Goal: Information Seeking & Learning: Check status

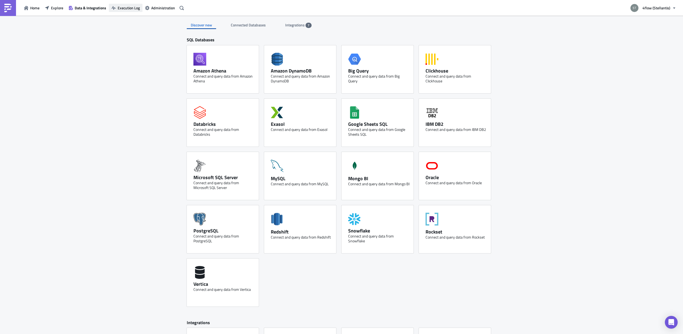
click at [129, 9] on span "Execution Log" at bounding box center [129, 8] width 22 height 6
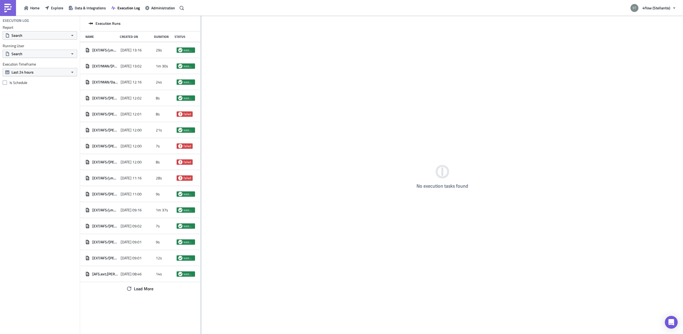
click at [55, 41] on div "Report Search Running User Search Execution Timeframe Last 24 hours Is Schedule" at bounding box center [40, 55] width 80 height 60
click at [49, 35] on button "Search" at bounding box center [40, 35] width 74 height 8
click at [38, 46] on input "text" at bounding box center [29, 45] width 51 height 8
type input "lp"
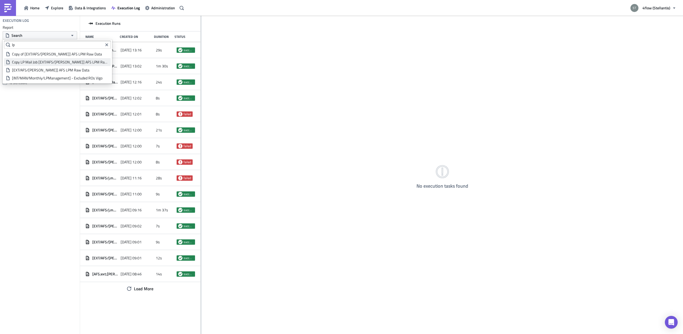
click at [43, 64] on div "Copy LP Mail Job [EXT/AFS/[PERSON_NAME]] AFS LPM Raw Data" at bounding box center [60, 62] width 97 height 5
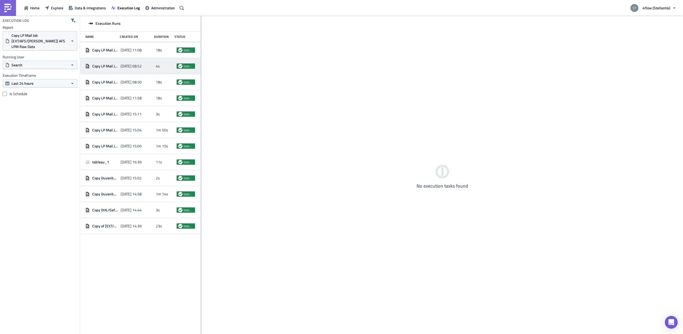
click at [110, 64] on span "Copy LP Mail Job [EXT/AFS/[PERSON_NAME]] AFS LPM Raw Data" at bounding box center [105, 66] width 26 height 5
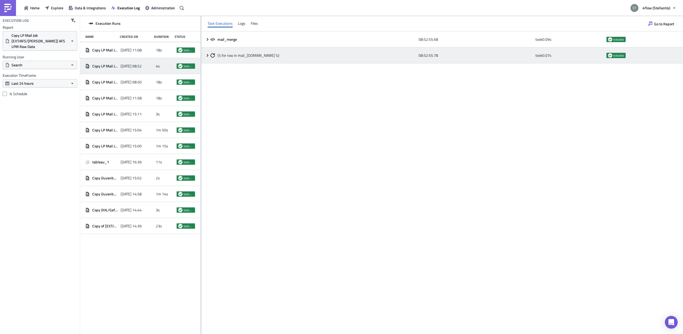
click at [209, 55] on icon at bounding box center [208, 55] width 4 height 4
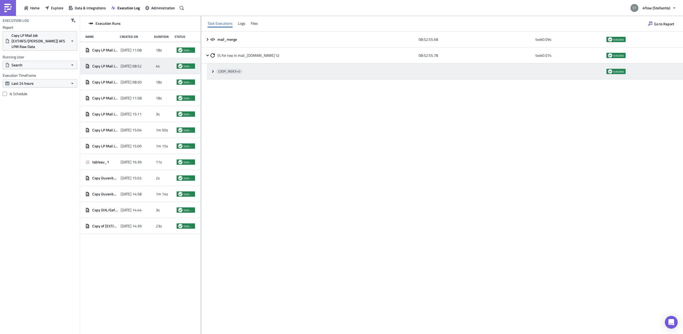
click at [211, 73] on icon at bounding box center [213, 71] width 4 height 4
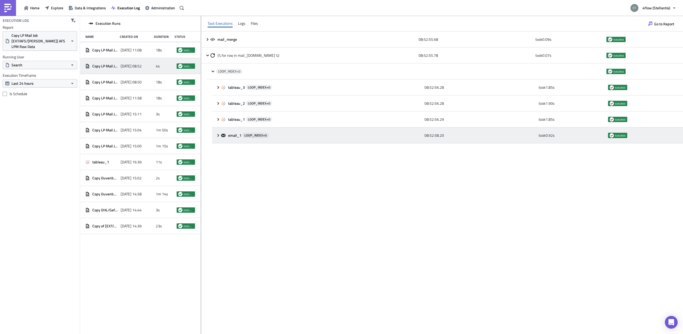
click at [218, 138] on div "email_1 LOOP_INDEX= 0 08:52:58.20 took 0.92 s success" at bounding box center [447, 136] width 471 height 16
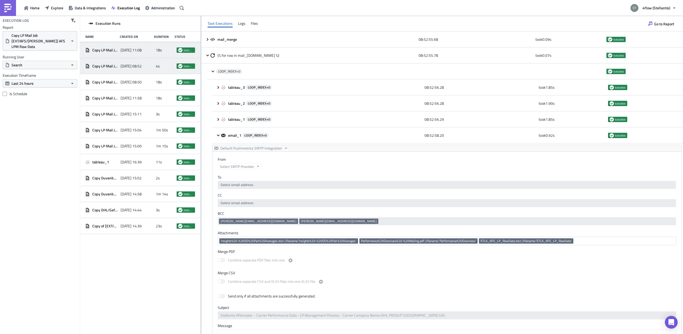
click at [111, 48] on span "Copy LP Mail Job [EXT/AFS/[PERSON_NAME]] AFS LPM Raw Data" at bounding box center [105, 50] width 26 height 5
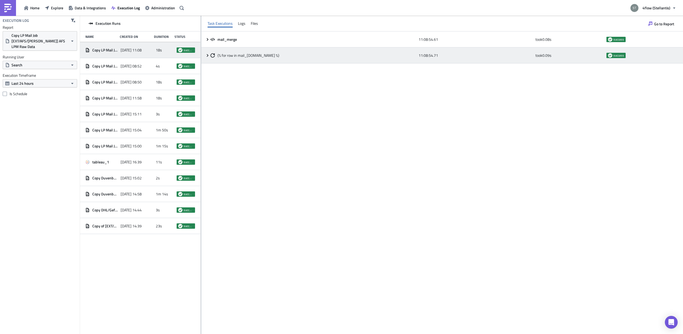
click at [207, 55] on icon at bounding box center [208, 55] width 4 height 4
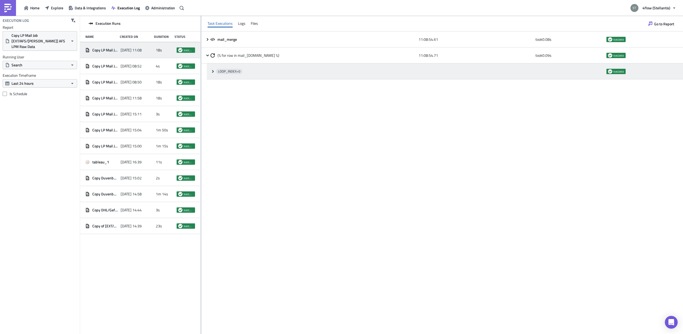
click at [212, 76] on div "LOOP_INDEX= 0 success" at bounding box center [445, 72] width 476 height 16
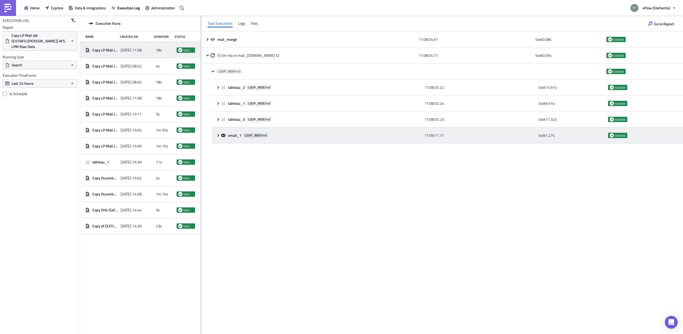
click at [218, 135] on icon at bounding box center [219, 135] width 2 height 3
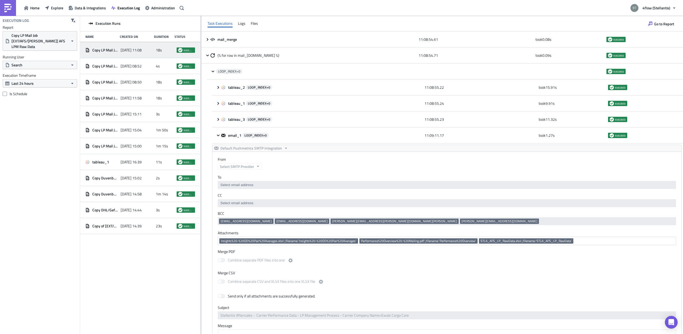
click at [218, 133] on icon at bounding box center [218, 135] width 4 height 4
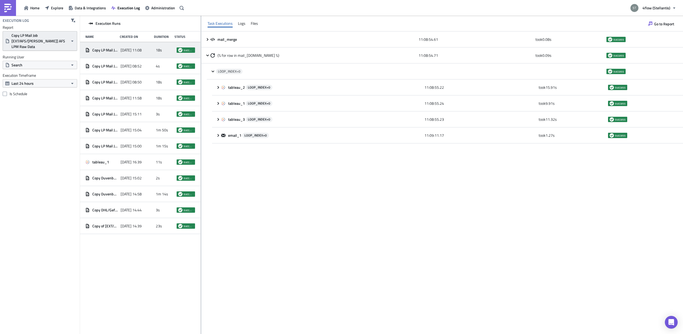
click at [39, 36] on span "Copy LP Mail Job [EXT/AFS/[PERSON_NAME]] AFS LPM Raw Data" at bounding box center [39, 41] width 57 height 17
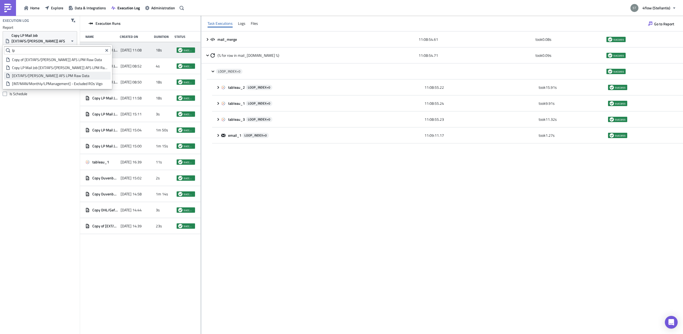
click at [42, 76] on div "[EXT/AFS/[PERSON_NAME]] AFS LPM Raw Data" at bounding box center [60, 75] width 97 height 5
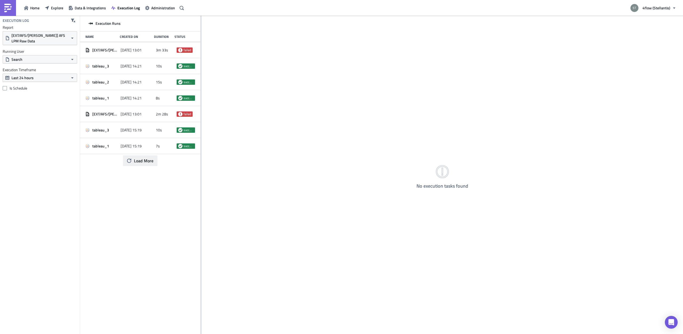
click at [135, 163] on span "Load More" at bounding box center [143, 161] width 19 height 6
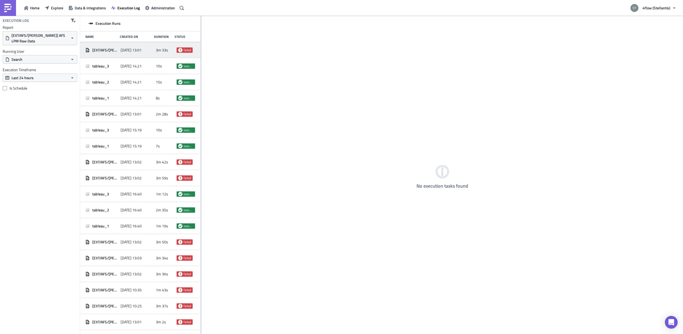
click at [111, 49] on span "[EXT/AFS/[PERSON_NAME]] AFS LPM Raw Data" at bounding box center [105, 50] width 26 height 5
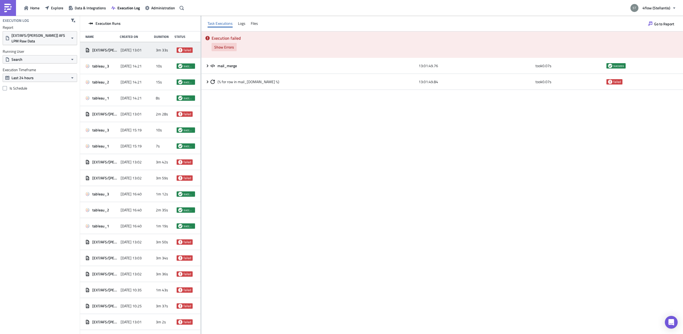
click at [220, 48] on span "Show Errors" at bounding box center [224, 47] width 20 height 6
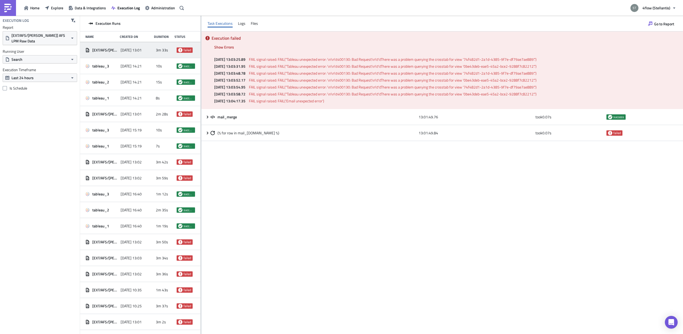
click at [265, 76] on span "FAIL signal raised: FAIL("Tableau unexpected error: \n\n\t400130: Bad Request\n…" at bounding box center [393, 73] width 288 height 6
click at [269, 88] on span "FAIL signal raised: FAIL("Tableau unexpected error: \n\n\t400130: Bad Request\n…" at bounding box center [393, 87] width 288 height 6
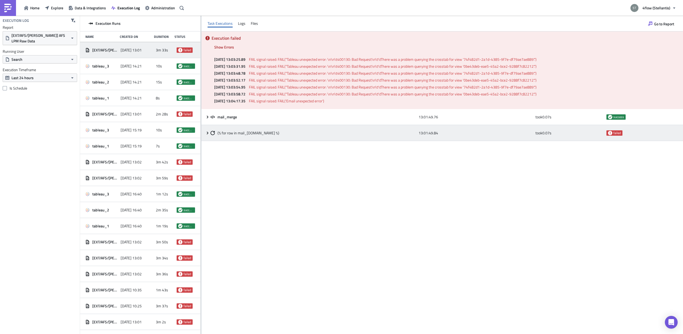
click at [207, 136] on div "{% for row in mail_[DOMAIN_NAME] %} 13:01:49.84 took 0.07 s failed" at bounding box center [443, 133] width 482 height 16
click at [206, 133] on icon at bounding box center [208, 133] width 4 height 4
click at [209, 133] on icon at bounding box center [208, 133] width 4 height 4
click at [236, 132] on span "{% for row in mail_[DOMAIN_NAME] %}" at bounding box center [249, 133] width 62 height 5
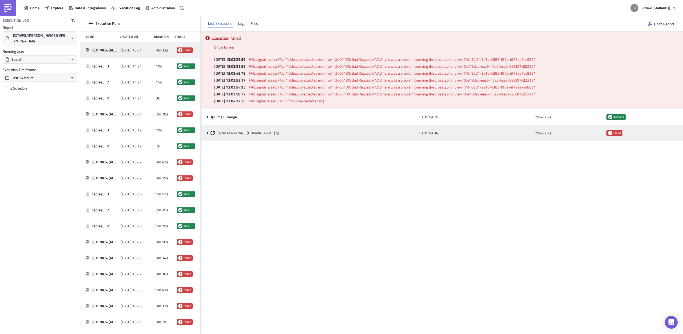
click at [236, 132] on span "{% for row in mail_[DOMAIN_NAME] %}" at bounding box center [249, 133] width 62 height 5
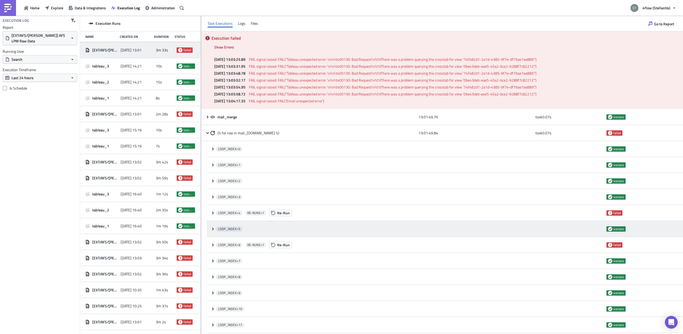
click at [212, 230] on icon at bounding box center [213, 229] width 2 height 3
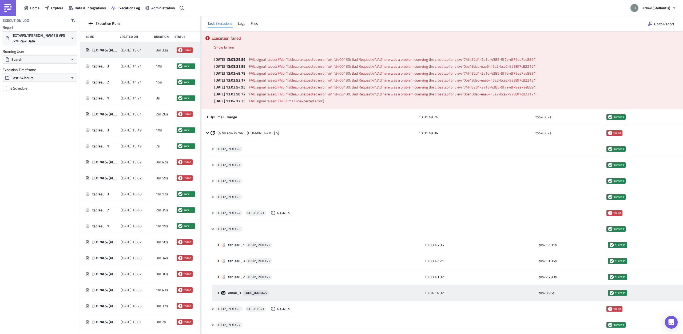
click at [220, 295] on icon at bounding box center [218, 293] width 4 height 4
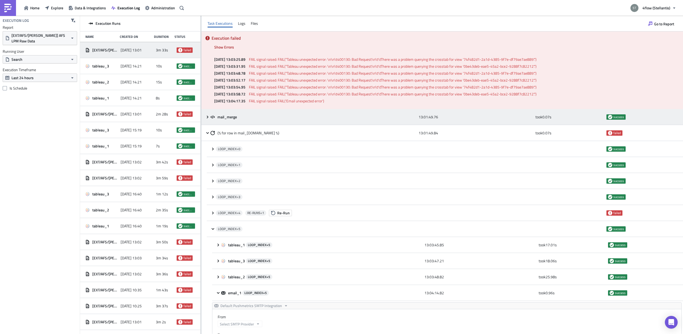
click at [207, 116] on icon at bounding box center [208, 117] width 4 height 4
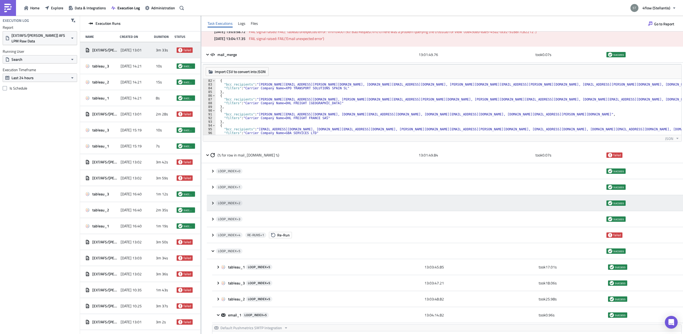
scroll to position [67, 0]
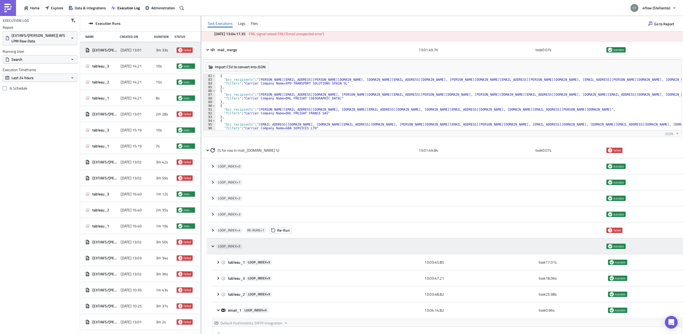
click at [213, 250] on div "LOOP_INDEX= 5 success" at bounding box center [445, 247] width 476 height 16
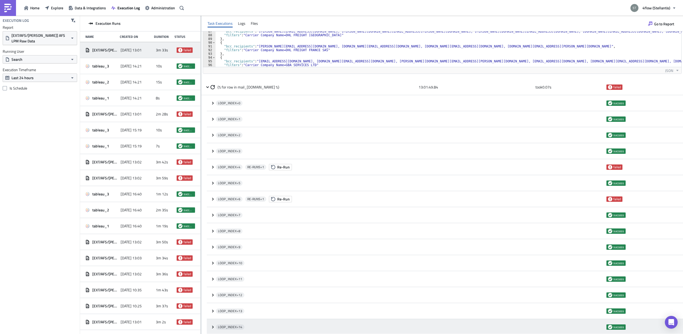
scroll to position [168, 0]
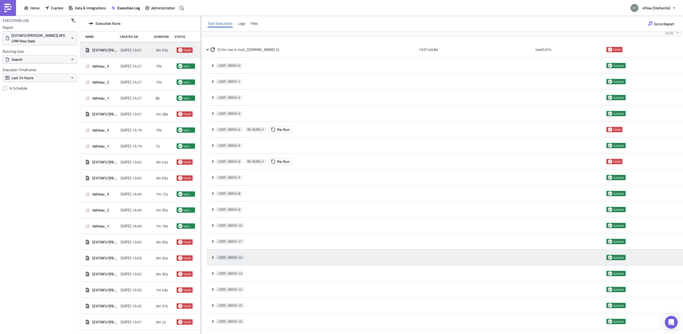
click at [211, 259] on icon at bounding box center [213, 258] width 4 height 4
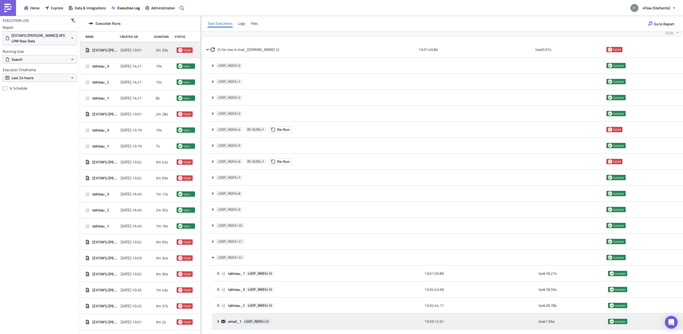
click at [219, 322] on icon at bounding box center [218, 322] width 4 height 4
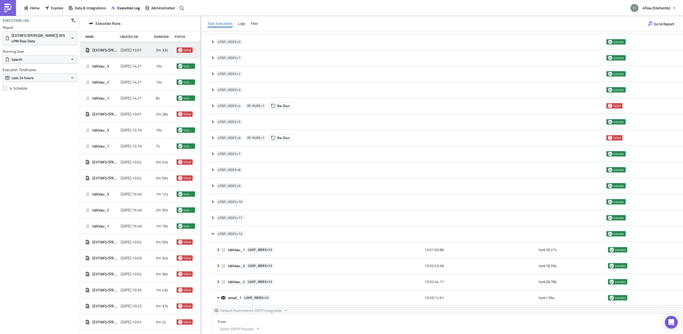
scroll to position [202, 0]
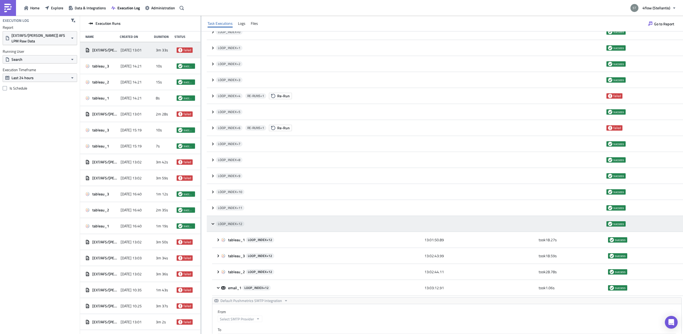
click at [212, 227] on div "LOOP_INDEX= 12 success" at bounding box center [445, 224] width 476 height 16
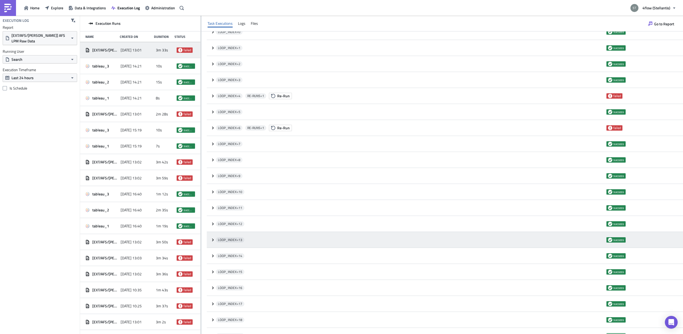
click at [214, 241] on icon at bounding box center [213, 240] width 4 height 4
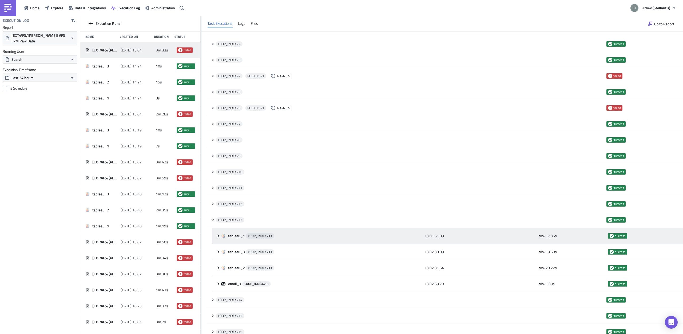
scroll to position [235, 0]
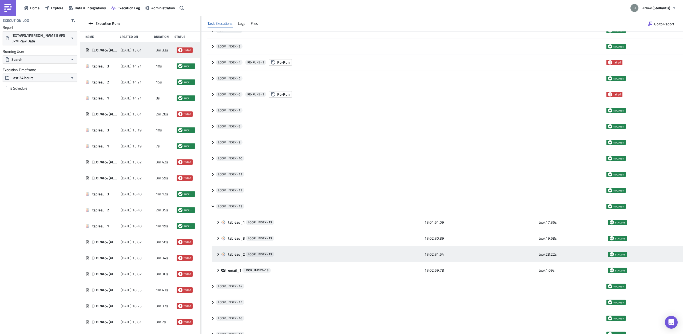
click at [221, 254] on span at bounding box center [218, 254] width 5 height 4
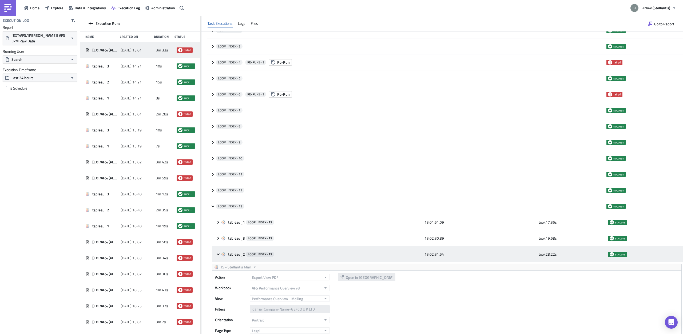
click at [221, 254] on span at bounding box center [218, 254] width 5 height 4
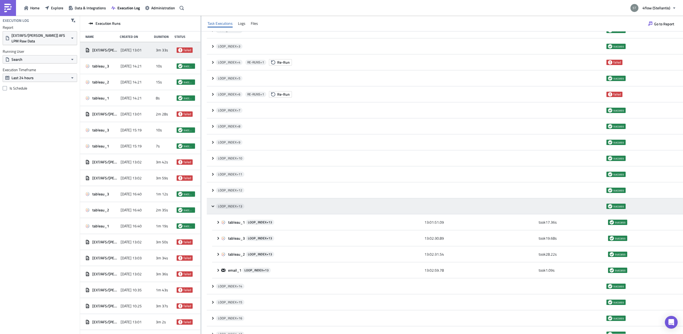
click at [209, 207] on div "LOOP_INDEX= 13 success" at bounding box center [445, 207] width 476 height 16
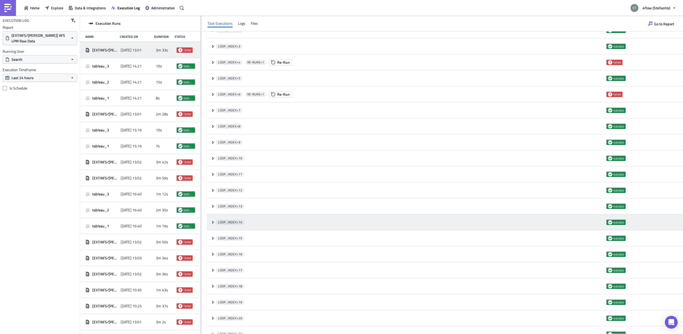
click at [210, 224] on div "LOOP_INDEX= 14 success" at bounding box center [445, 223] width 476 height 16
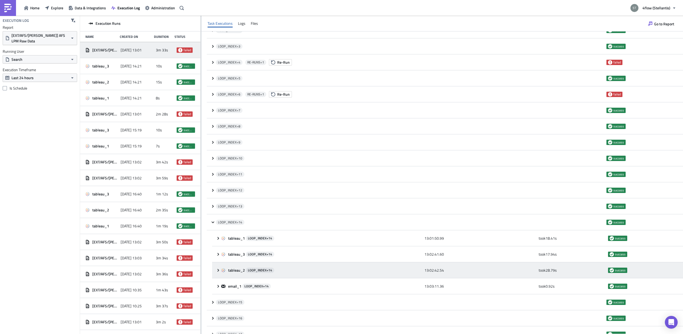
click at [220, 263] on div "tableau_2 LOOP_INDEX= 14 13:02:42.54 took 28.79 s success" at bounding box center [447, 271] width 471 height 16
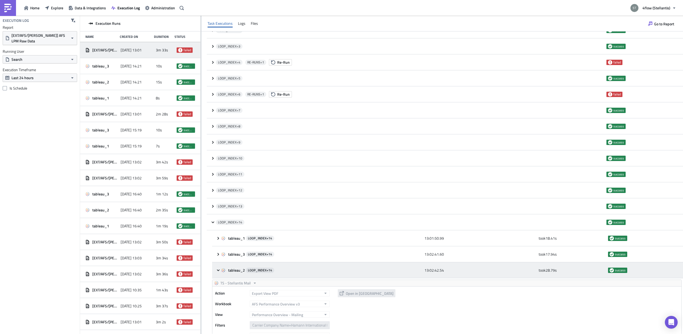
click at [220, 263] on div "tableau_2 LOOP_INDEX= 14 13:02:42.54 took 28.79 s success" at bounding box center [447, 271] width 471 height 16
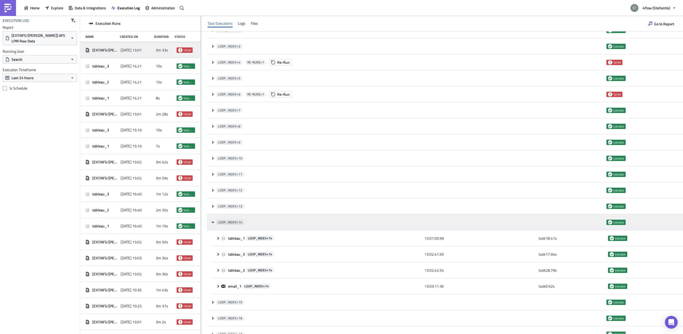
click at [212, 224] on icon at bounding box center [213, 222] width 4 height 4
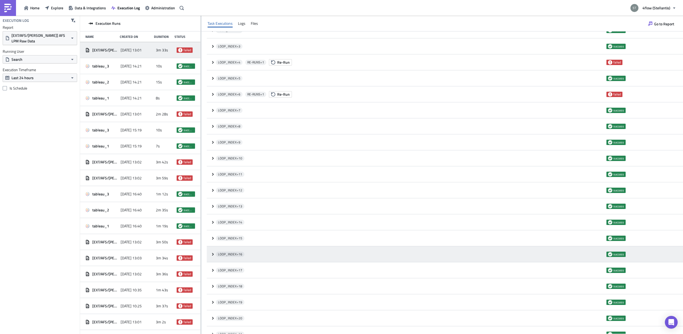
click at [213, 258] on div "LOOP_INDEX= 16 success" at bounding box center [445, 255] width 476 height 16
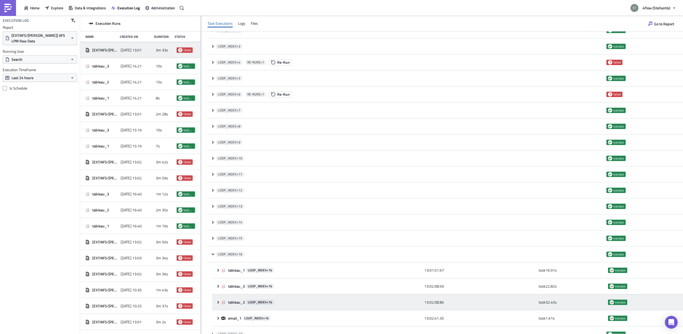
click at [224, 303] on icon at bounding box center [223, 303] width 4 height 4
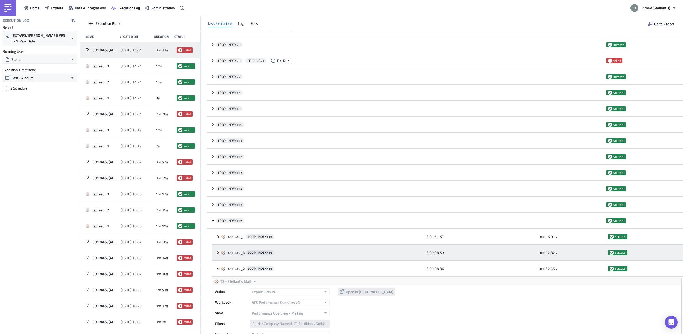
click at [217, 258] on div "tableau_3 LOOP_INDEX= 16 13:02:08.69 took 22.82 s success" at bounding box center [447, 253] width 471 height 16
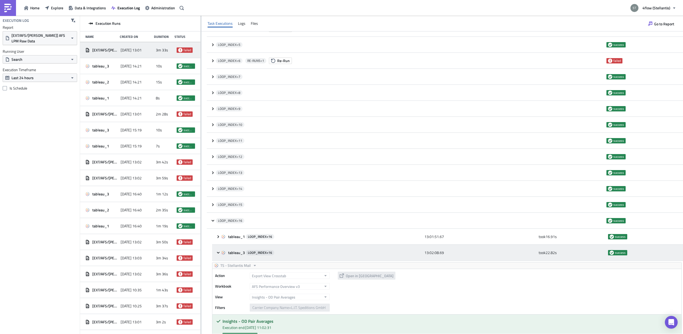
click at [218, 255] on div "tableau_3 LOOP_INDEX= 16 13:02:08.69 took 22.82 s success" at bounding box center [447, 253] width 471 height 16
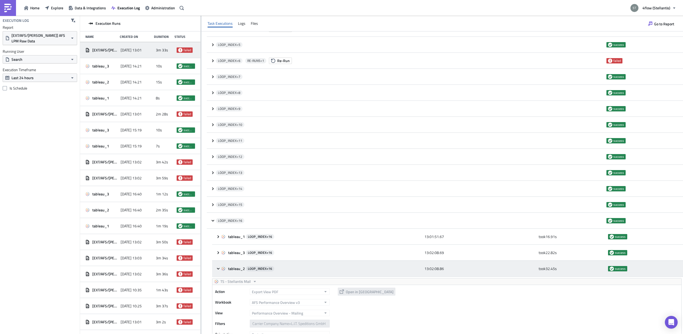
click at [218, 267] on icon at bounding box center [218, 269] width 4 height 4
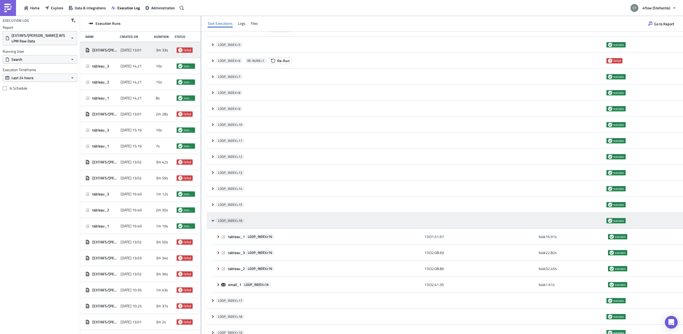
click at [215, 221] on icon at bounding box center [213, 221] width 4 height 4
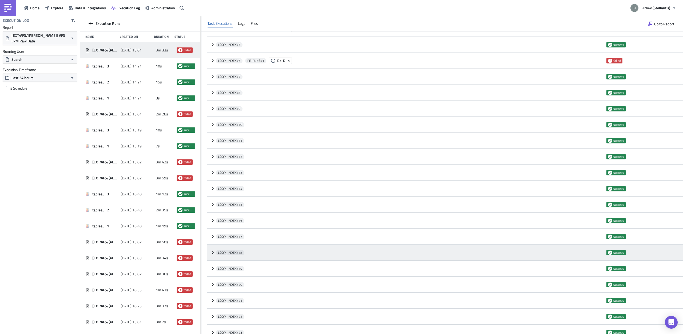
click at [212, 251] on icon at bounding box center [213, 253] width 4 height 4
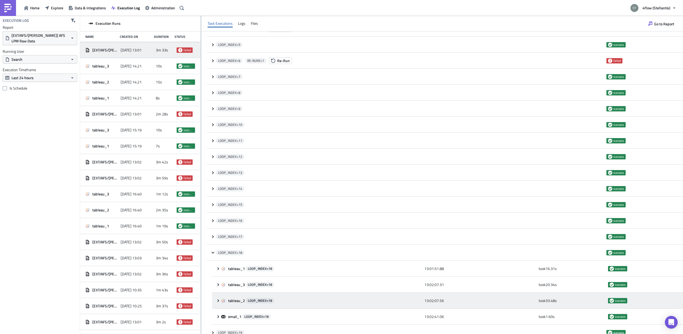
click at [216, 301] on icon at bounding box center [218, 301] width 4 height 4
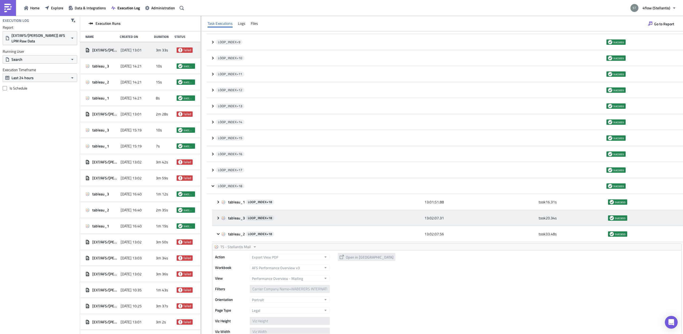
scroll to position [336, 0]
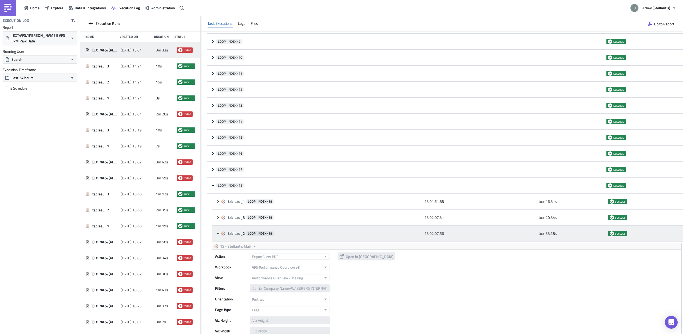
click at [218, 231] on div "tableau_2 LOOP_INDEX= 18 13:02:07.56 took 33.48 s success" at bounding box center [447, 234] width 471 height 16
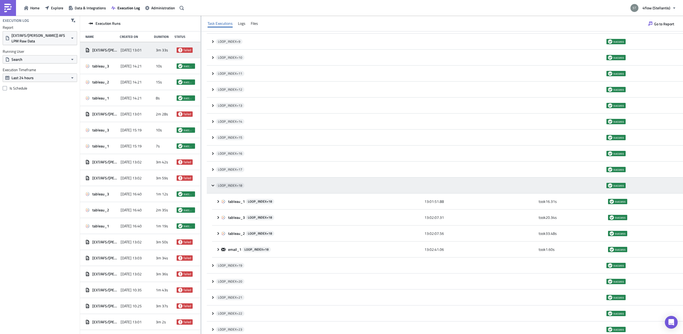
click at [214, 188] on div "LOOP_INDEX= 18 success" at bounding box center [445, 186] width 476 height 16
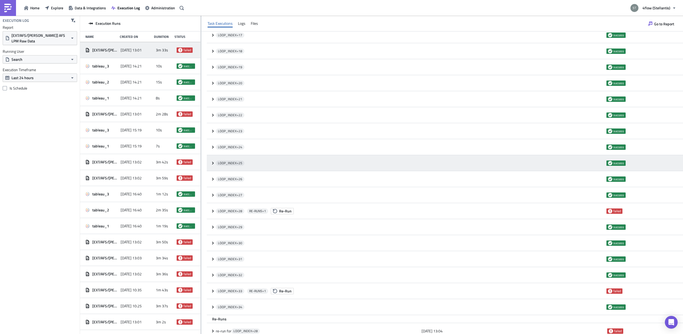
scroll to position [269, 0]
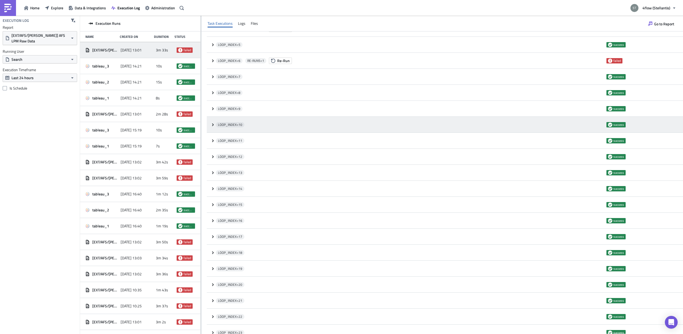
click at [214, 127] on div "LOOP_INDEX= 10 success" at bounding box center [445, 125] width 476 height 16
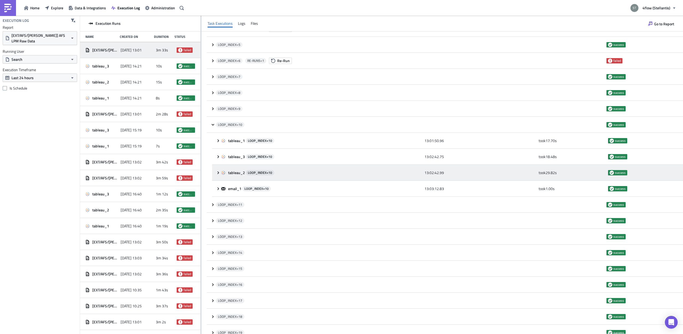
click at [219, 168] on div "tableau_2 LOOP_INDEX= 10 13:02:42.99 took 29.82 s success" at bounding box center [447, 173] width 471 height 16
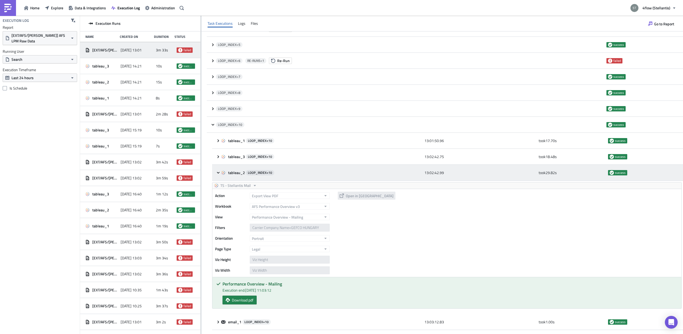
click at [219, 168] on div "tableau_2 LOOP_INDEX= 10 13:02:42.99 took 29.82 s success" at bounding box center [447, 173] width 471 height 16
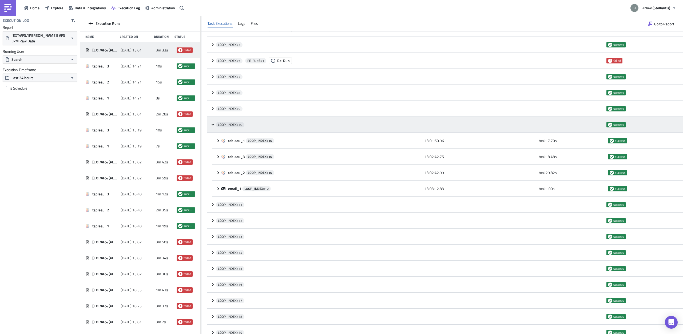
click at [213, 128] on div "LOOP_INDEX= 10 success" at bounding box center [445, 125] width 476 height 16
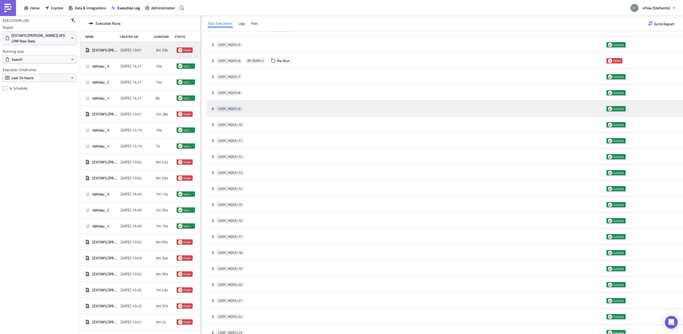
click at [213, 110] on icon at bounding box center [213, 108] width 2 height 3
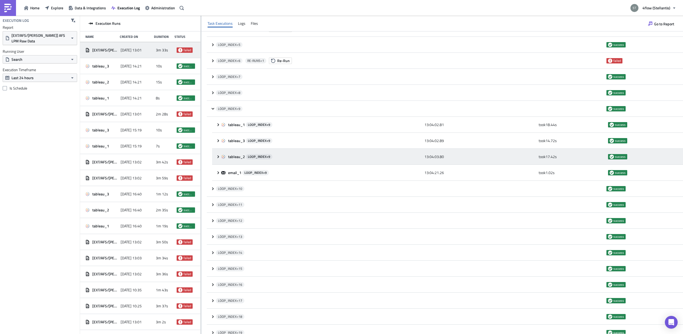
click at [219, 156] on icon at bounding box center [218, 157] width 4 height 4
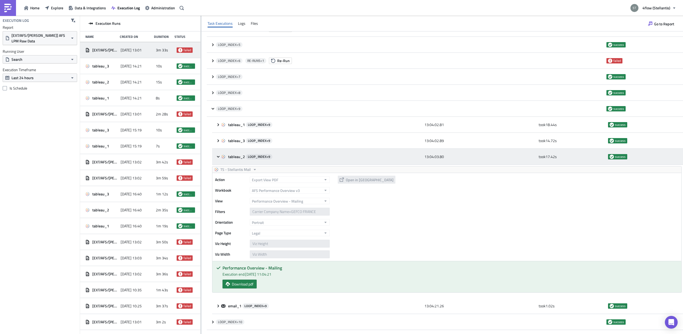
click at [219, 156] on icon at bounding box center [218, 157] width 4 height 4
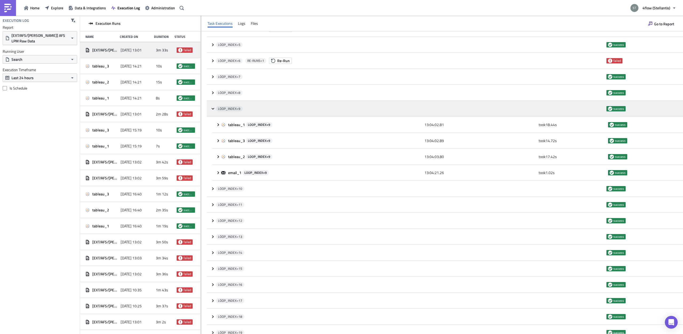
click at [214, 111] on div "LOOP_INDEX= 9 success" at bounding box center [445, 109] width 476 height 16
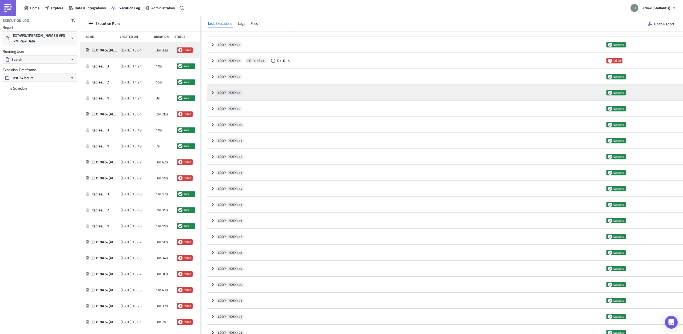
click at [214, 95] on div "LOOP_INDEX= 8 success" at bounding box center [445, 93] width 476 height 16
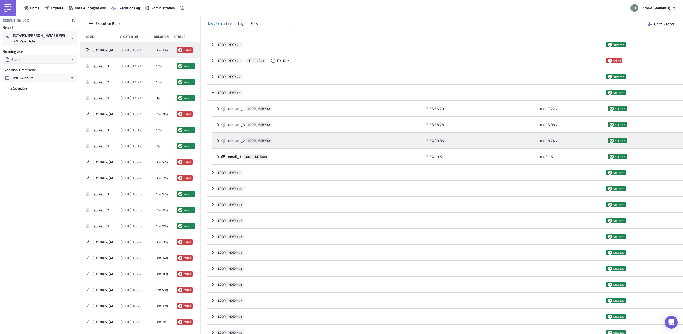
click at [219, 137] on div "tableau_2 LOOP_INDEX= 8 13:04:00.86 took 18.74 s success" at bounding box center [447, 141] width 471 height 16
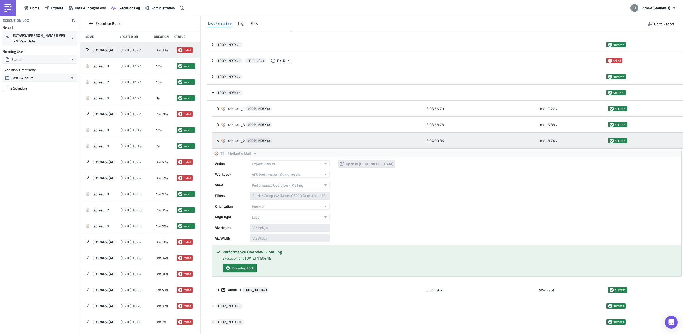
click at [219, 137] on div "tableau_2 LOOP_INDEX= 8 13:04:00.86 took 18.74 s success" at bounding box center [447, 141] width 471 height 16
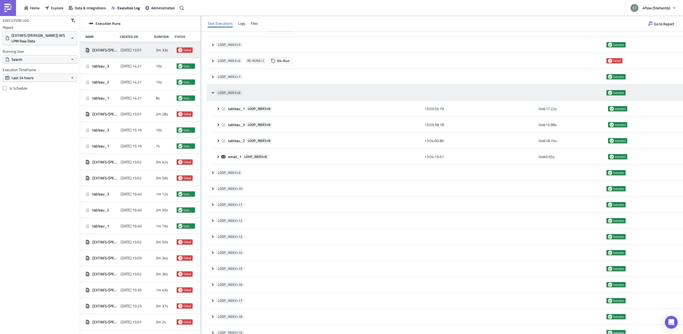
click at [216, 92] on div "LOOP_INDEX= 8" at bounding box center [410, 93] width 388 height 10
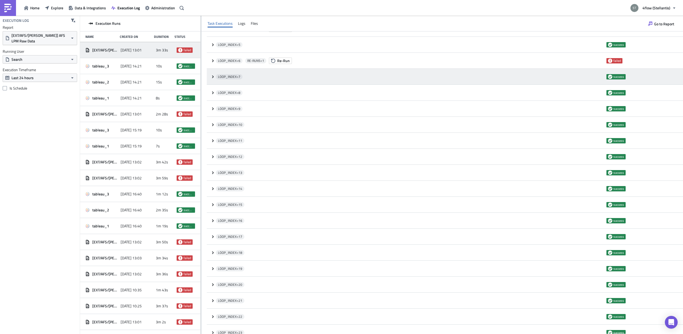
click at [214, 80] on div "LOOP_INDEX= 7 success" at bounding box center [445, 77] width 476 height 16
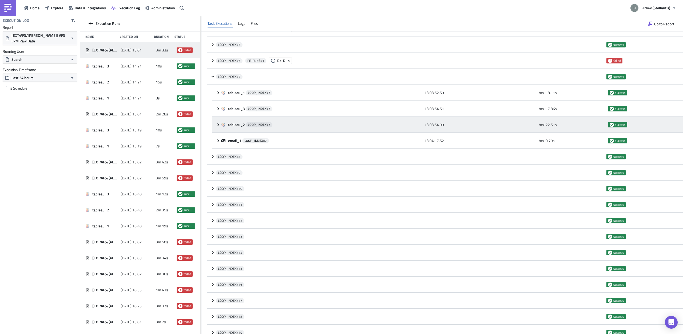
click at [218, 122] on div "tableau_2 LOOP_INDEX= 7 13:03:54.99 took 22.51 s success" at bounding box center [447, 125] width 471 height 16
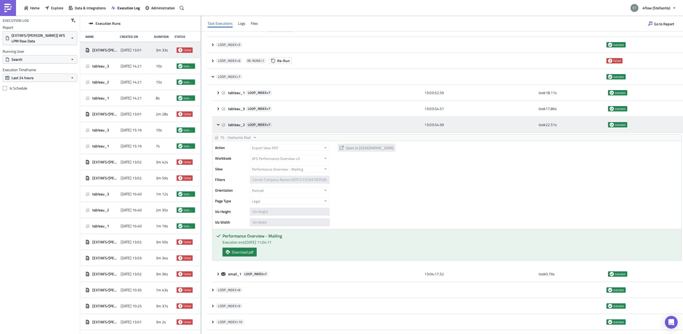
click at [218, 122] on div "tableau_2 LOOP_INDEX= 7 13:03:54.99 took 22.51 s success" at bounding box center [447, 125] width 471 height 16
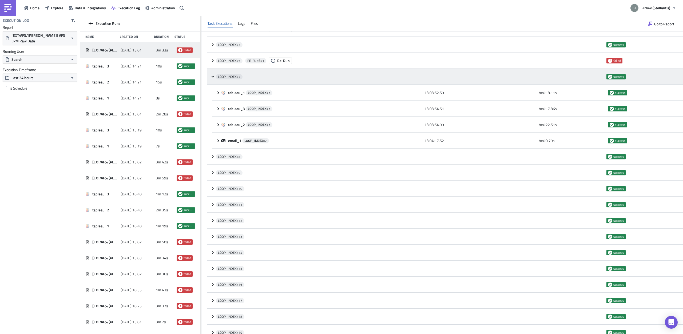
click at [213, 79] on icon at bounding box center [213, 77] width 4 height 4
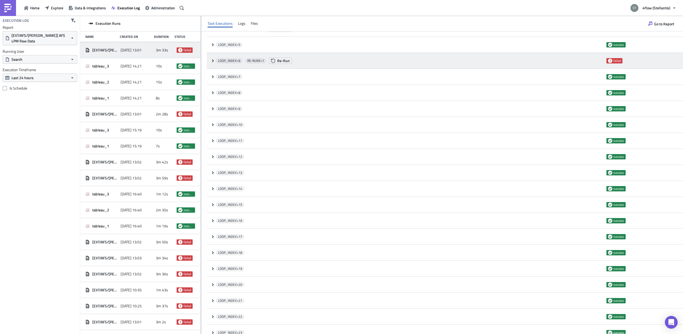
click at [213, 61] on icon at bounding box center [213, 60] width 2 height 3
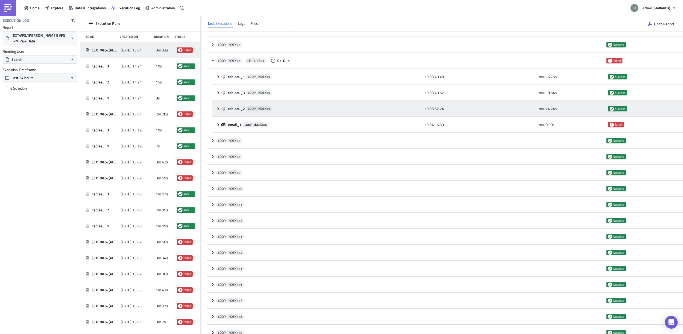
click at [217, 108] on icon at bounding box center [218, 109] width 4 height 4
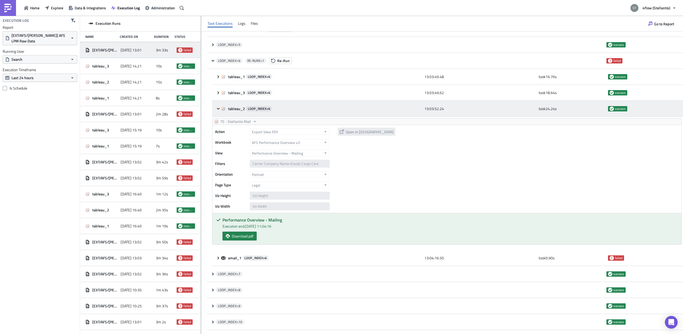
click at [217, 108] on icon at bounding box center [218, 109] width 4 height 4
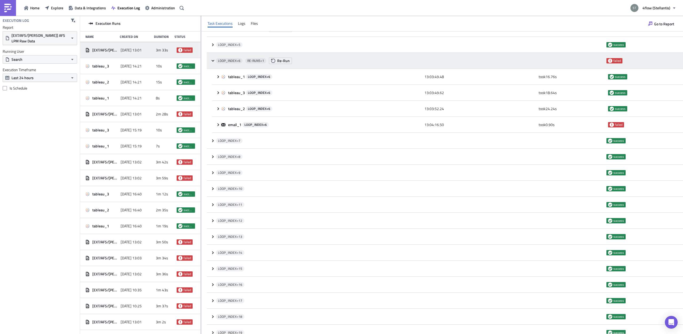
click at [211, 64] on div "LOOP_INDEX= 6 RE-RUNS= 1 Re-Run failed" at bounding box center [445, 61] width 476 height 16
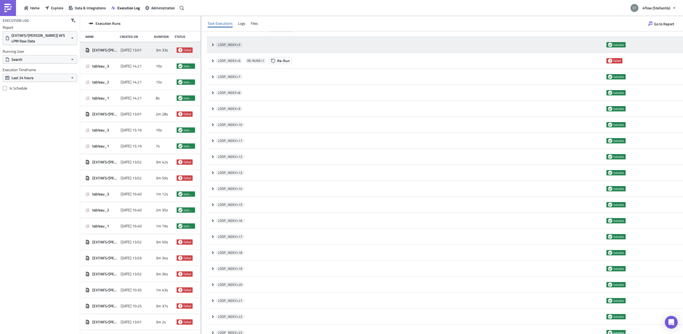
click at [214, 45] on icon at bounding box center [213, 45] width 4 height 4
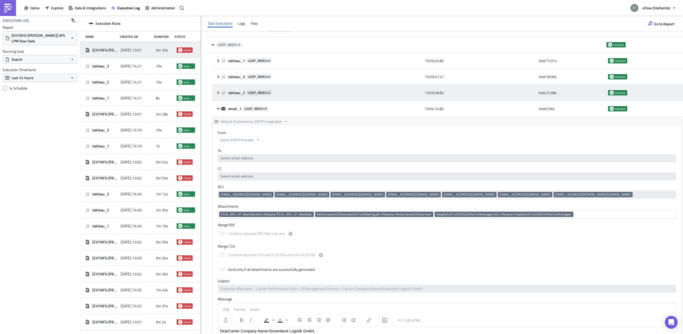
click at [221, 93] on icon at bounding box center [223, 93] width 4 height 4
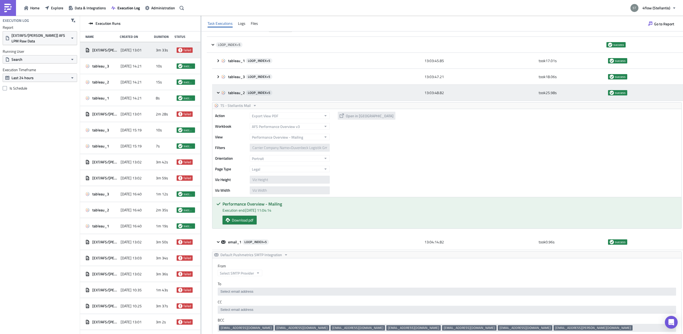
click at [221, 93] on icon at bounding box center [223, 93] width 4 height 4
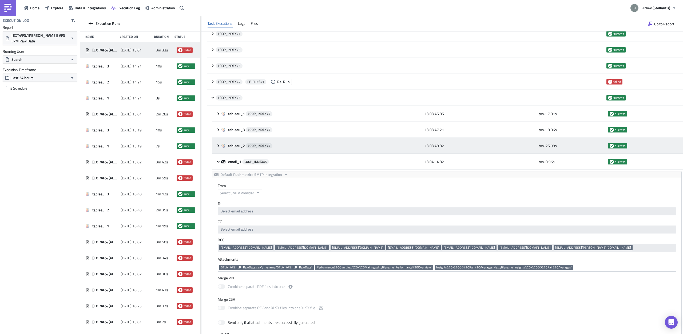
scroll to position [202, 0]
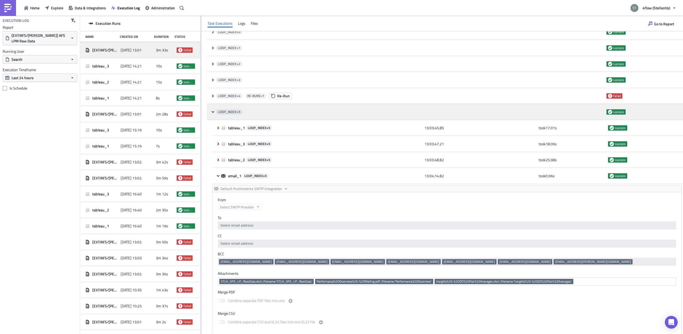
click at [214, 110] on div "LOOP_INDEX= 5 success" at bounding box center [445, 112] width 476 height 16
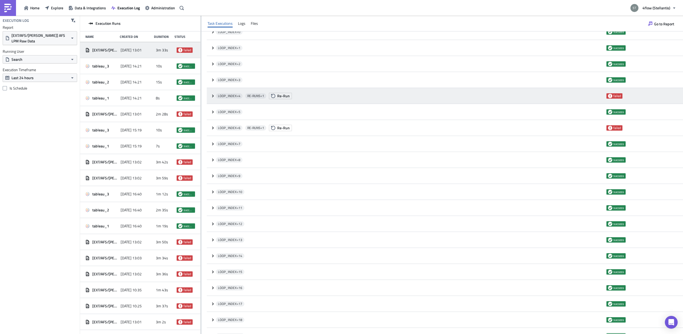
click at [212, 97] on icon at bounding box center [213, 96] width 4 height 4
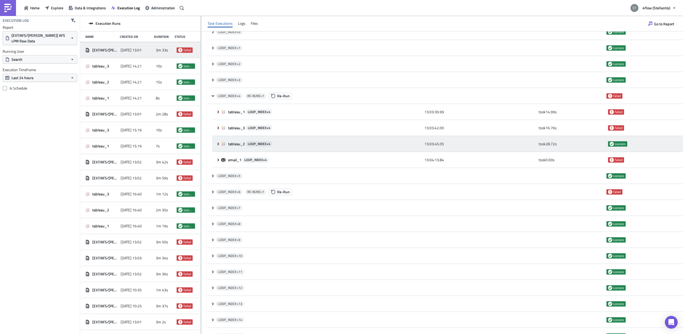
click at [216, 141] on div "tableau_2 LOOP_INDEX= 4 13:03:45.05 took 28.72 s success" at bounding box center [447, 144] width 471 height 16
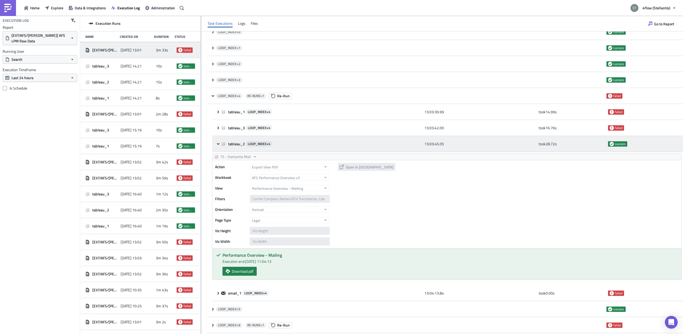
click at [216, 141] on div "tableau_2 LOOP_INDEX= 4 13:03:45.05 took 28.72 s success" at bounding box center [447, 144] width 471 height 16
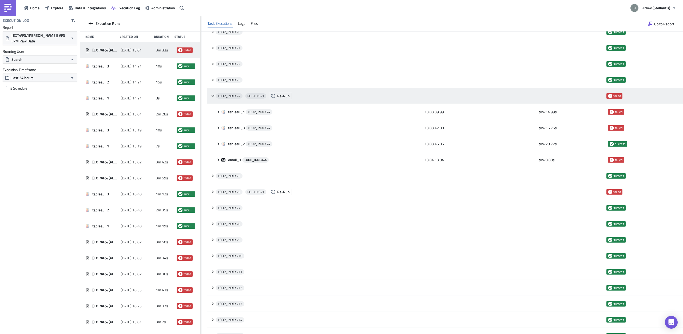
click at [212, 98] on div "LOOP_INDEX= 4 RE-RUNS= 1 Re-Run failed" at bounding box center [445, 96] width 476 height 16
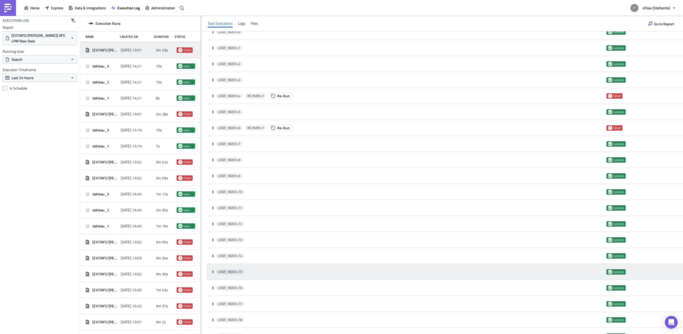
click at [212, 273] on icon at bounding box center [213, 272] width 4 height 4
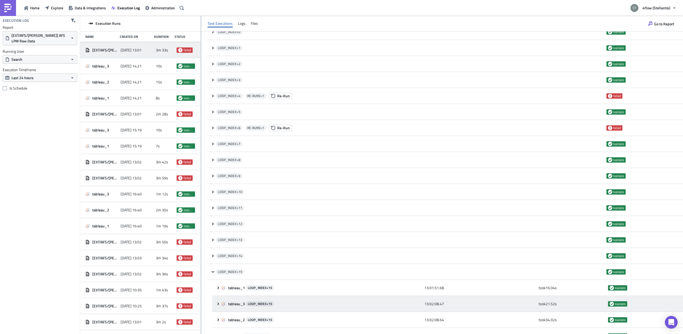
click at [221, 304] on div "tableau_3 LOOP_INDEX= 15" at bounding box center [321, 304] width 201 height 10
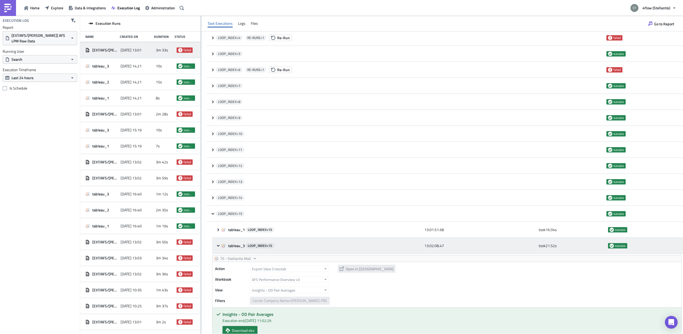
scroll to position [269, 0]
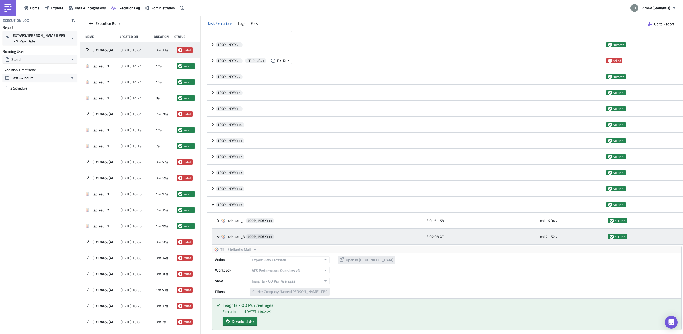
click at [216, 240] on div "tableau_3 LOOP_INDEX= 15 13:02:08.47 took 21.52 s success" at bounding box center [447, 237] width 471 height 16
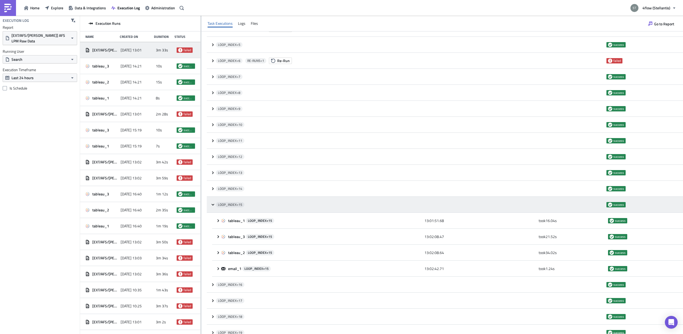
click at [210, 203] on div "LOOP_INDEX= 15 success" at bounding box center [445, 205] width 476 height 16
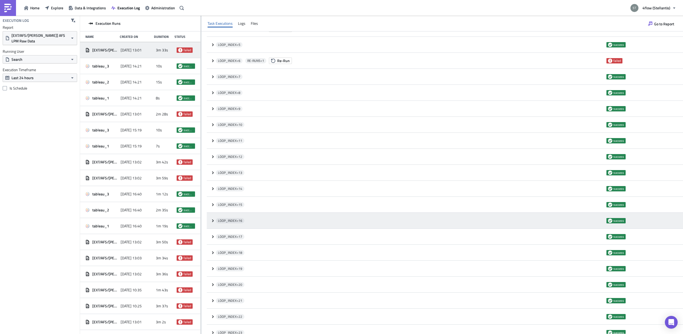
click at [215, 224] on div "LOOP_INDEX= 16 success" at bounding box center [445, 221] width 476 height 16
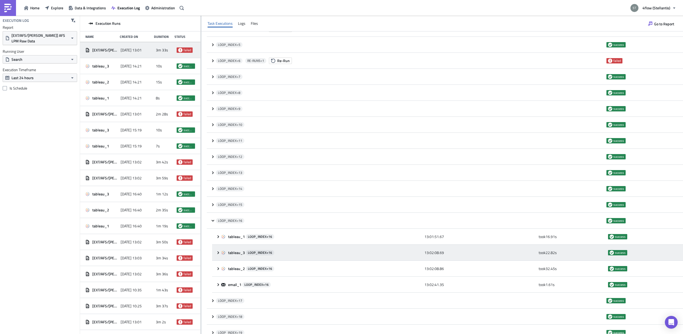
click at [220, 259] on div "tableau_3 LOOP_INDEX= 16 13:02:08.69 took 22.82 s success" at bounding box center [447, 253] width 471 height 16
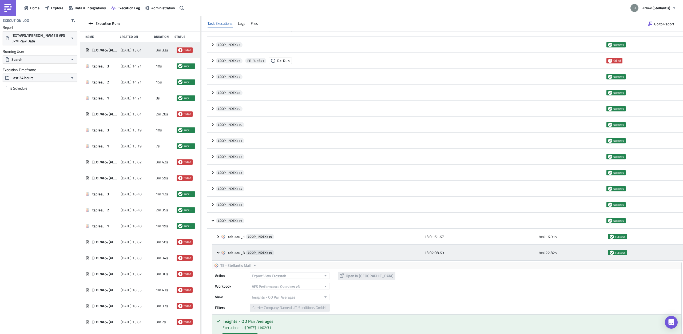
click at [219, 257] on div "tableau_3 LOOP_INDEX= 16 13:02:08.69 took 22.82 s success" at bounding box center [447, 253] width 471 height 16
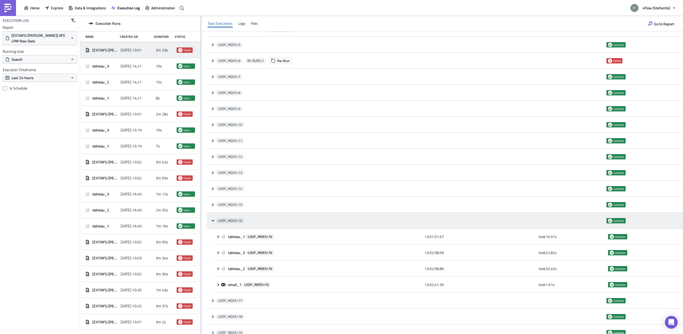
click at [212, 222] on icon at bounding box center [213, 221] width 4 height 4
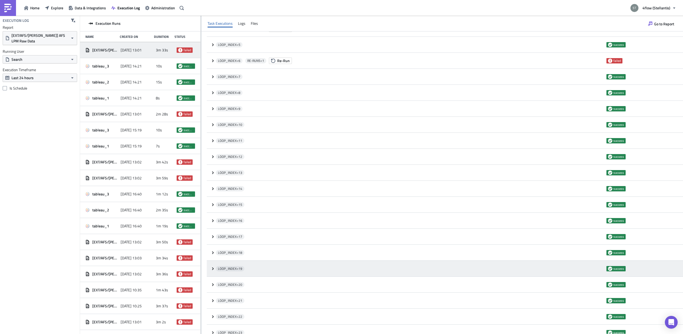
click at [214, 273] on div "LOOP_INDEX= 19 success" at bounding box center [445, 269] width 476 height 16
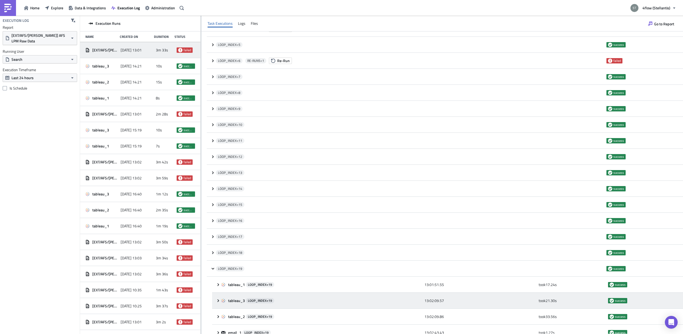
click at [218, 300] on icon at bounding box center [219, 300] width 2 height 3
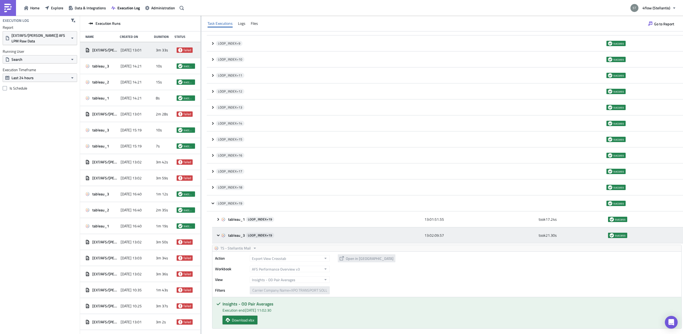
scroll to position [336, 0]
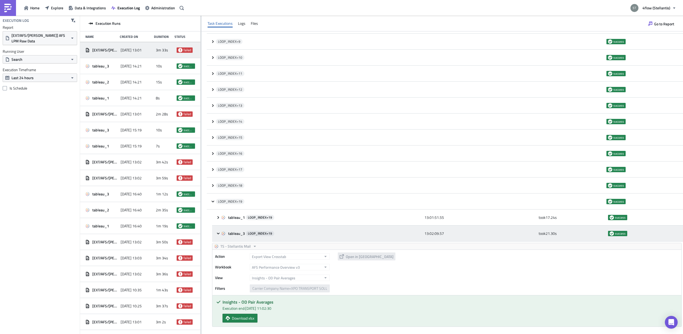
click at [217, 237] on div "tableau_3 LOOP_INDEX= 19 13:02:09.57 took 21.30 s success" at bounding box center [447, 234] width 471 height 16
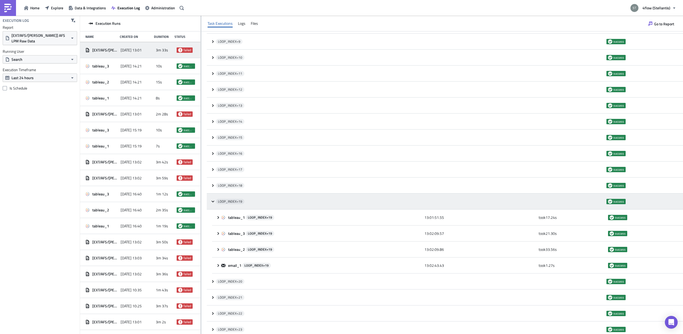
click at [212, 202] on icon at bounding box center [213, 202] width 3 height 2
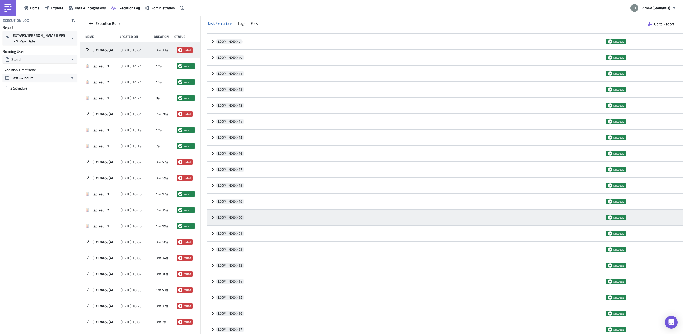
click at [212, 221] on div "LOOP_INDEX= 20 success" at bounding box center [445, 218] width 476 height 16
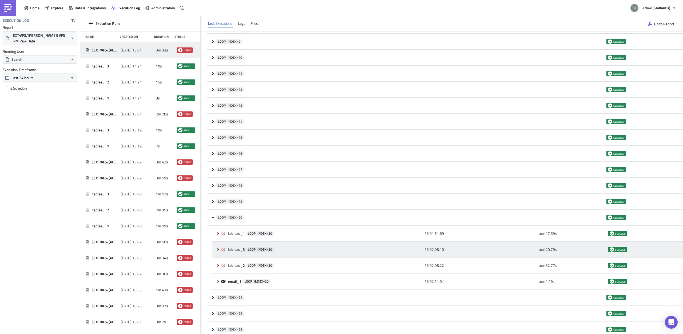
click at [218, 248] on icon at bounding box center [218, 250] width 4 height 4
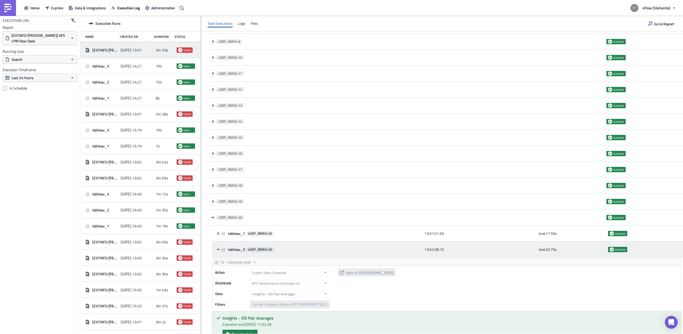
click at [218, 248] on icon at bounding box center [218, 250] width 4 height 4
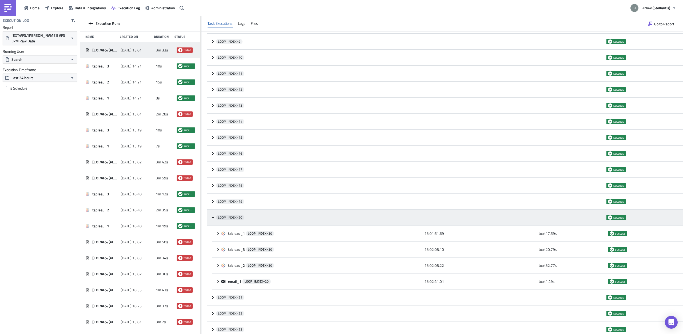
click at [212, 218] on icon at bounding box center [213, 218] width 3 height 2
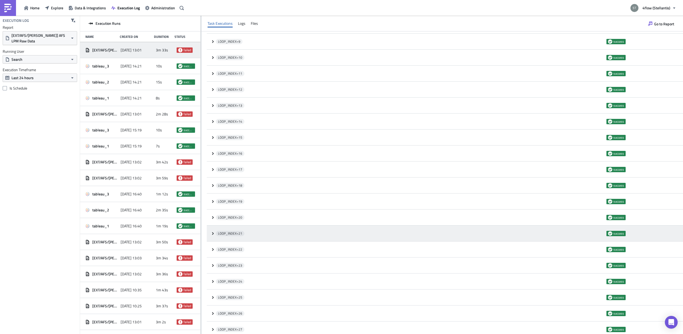
click at [214, 232] on icon at bounding box center [213, 234] width 4 height 4
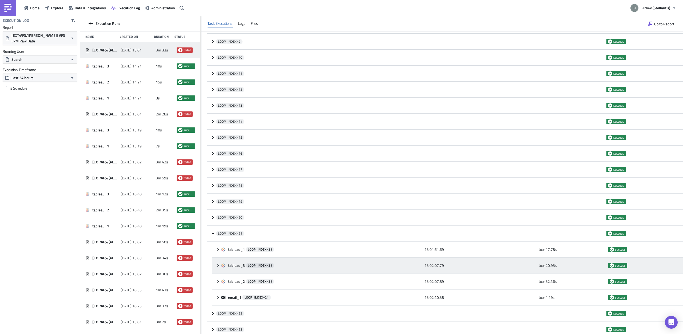
click at [220, 264] on icon at bounding box center [218, 266] width 4 height 4
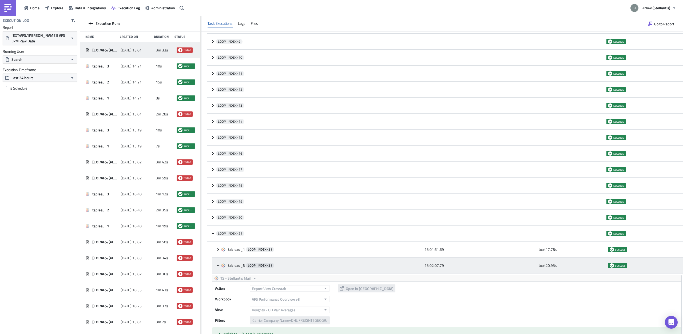
click at [220, 264] on icon at bounding box center [218, 266] width 4 height 4
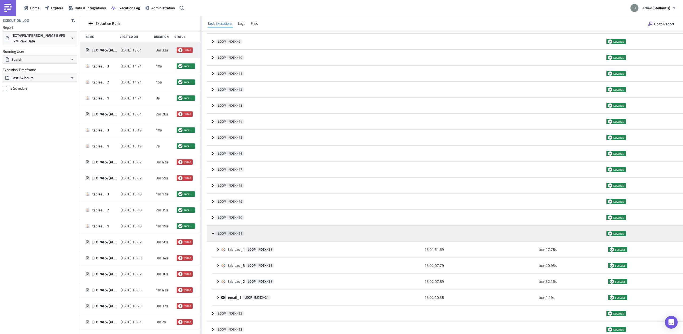
click at [212, 237] on div "LOOP_INDEX= 21 success" at bounding box center [445, 234] width 476 height 16
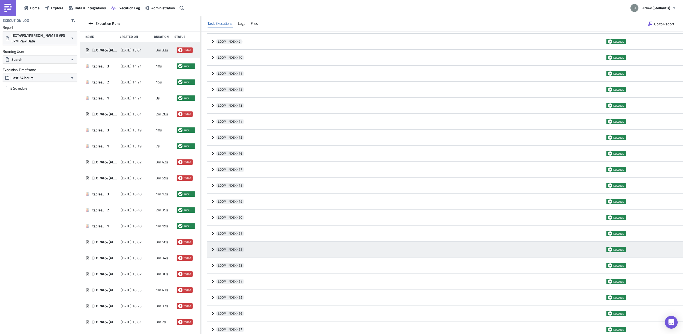
click at [213, 247] on div "LOOP_INDEX= 22 success" at bounding box center [445, 250] width 476 height 16
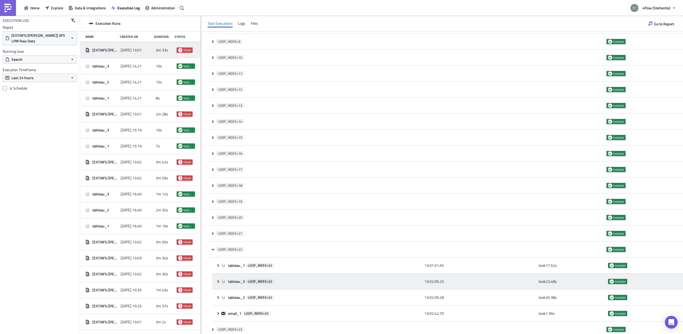
click at [220, 274] on div "tableau_3 LOOP_INDEX= 22 13:02:09.25 took 23.48 s success" at bounding box center [447, 282] width 471 height 16
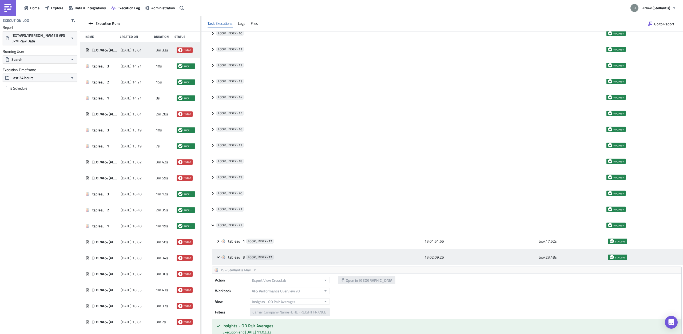
scroll to position [370, 0]
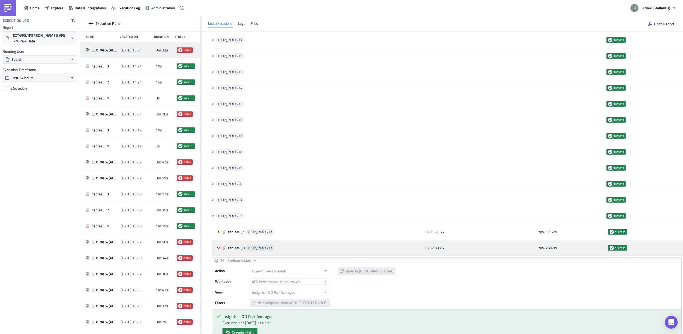
click at [215, 246] on div "tableau_3 LOOP_INDEX= 22 13:02:09.25 took 23.48 s success" at bounding box center [447, 248] width 471 height 16
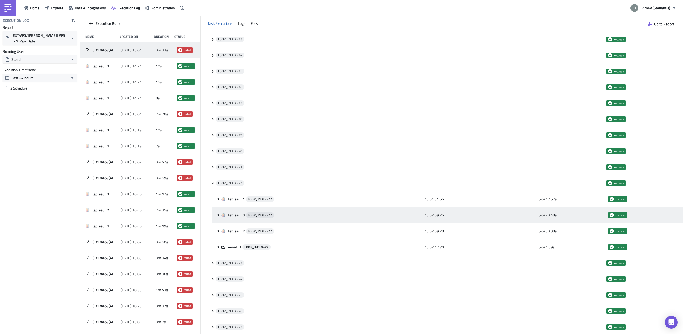
scroll to position [404, 0]
click at [215, 246] on div "email_1 LOOP_INDEX= 22 13:02:42.70 took 1.39 s success" at bounding box center [447, 247] width 471 height 16
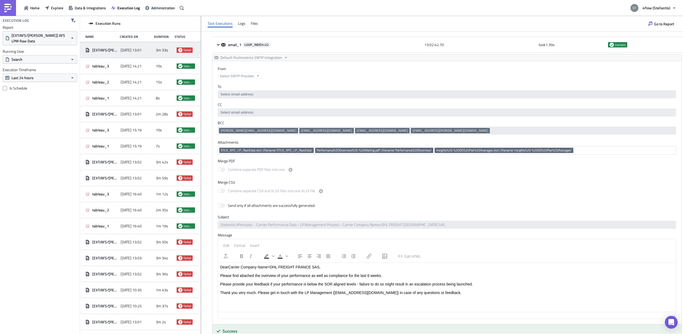
scroll to position [538, 0]
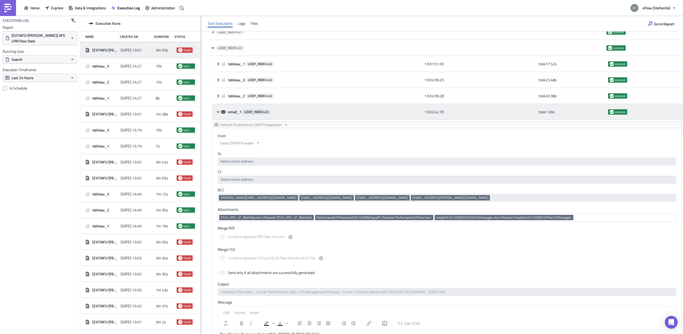
click at [217, 112] on icon at bounding box center [218, 112] width 4 height 4
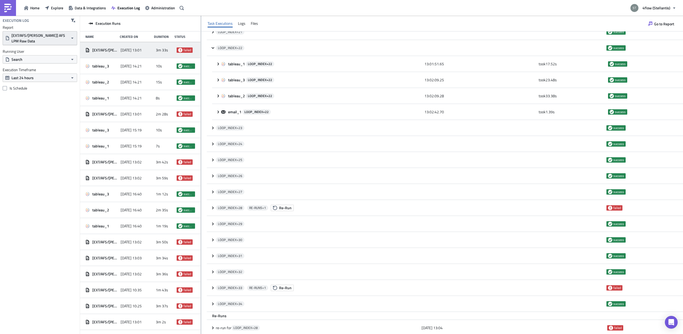
click at [39, 33] on span "[EXT/AFS/[PERSON_NAME]] AFS LPM Raw Data" at bounding box center [39, 38] width 57 height 11
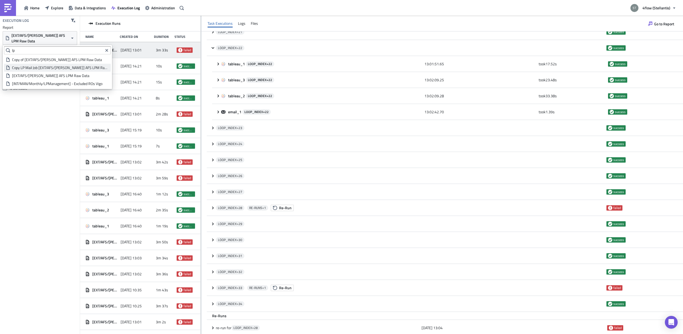
click at [40, 65] on link "Copy LP Mail Job [EXT/AFS/[PERSON_NAME]] AFS LPM Raw Data" at bounding box center [57, 68] width 107 height 8
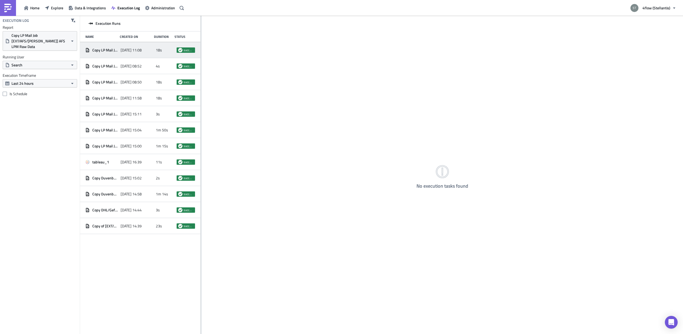
click at [127, 55] on div "Copy LP Mail Job [EXT/AFS/[PERSON_NAME]] AFS LPM Raw Data [DATE] 11:08 18s succ…" at bounding box center [140, 50] width 120 height 16
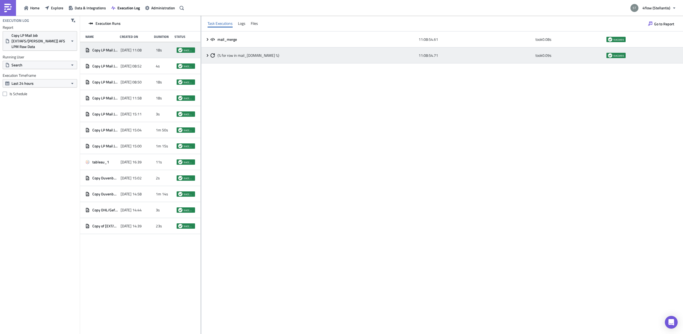
click at [204, 55] on div "{% for row in mail_[DOMAIN_NAME] %} 11:08:54.71 took 0.09 s success" at bounding box center [443, 56] width 482 height 16
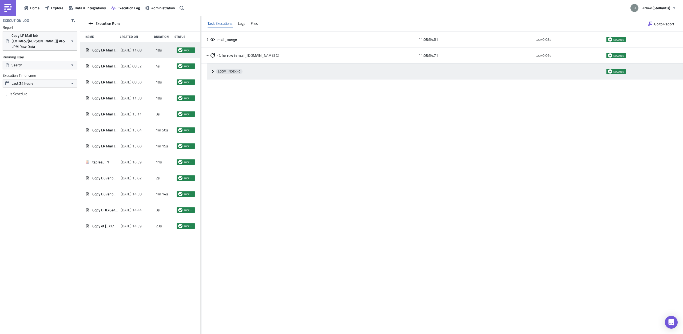
click at [210, 71] on div "LOOP_INDEX= 0 success" at bounding box center [445, 72] width 476 height 16
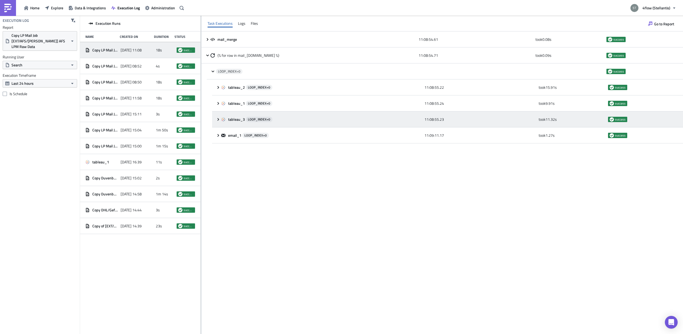
click at [216, 120] on icon at bounding box center [218, 119] width 4 height 4
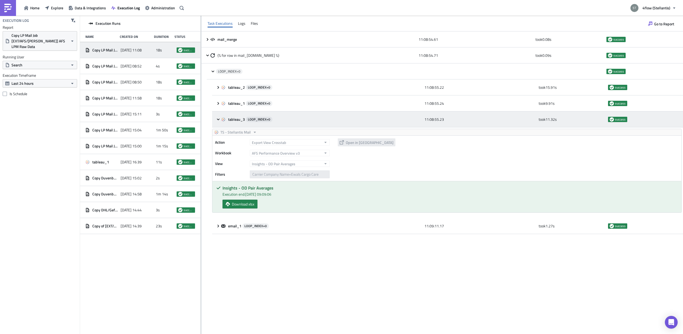
click at [216, 120] on icon at bounding box center [218, 119] width 4 height 4
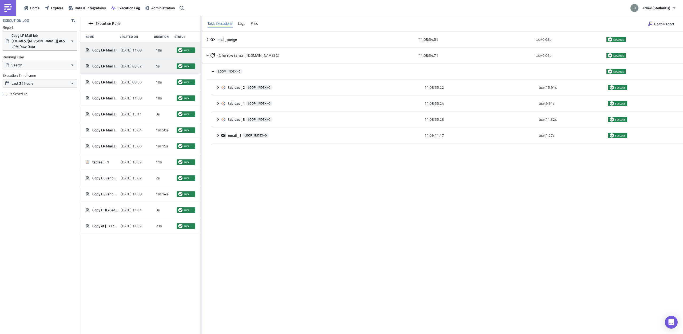
click at [102, 67] on span "Copy LP Mail Job [EXT/AFS/[PERSON_NAME]] AFS LPM Raw Data" at bounding box center [105, 66] width 26 height 5
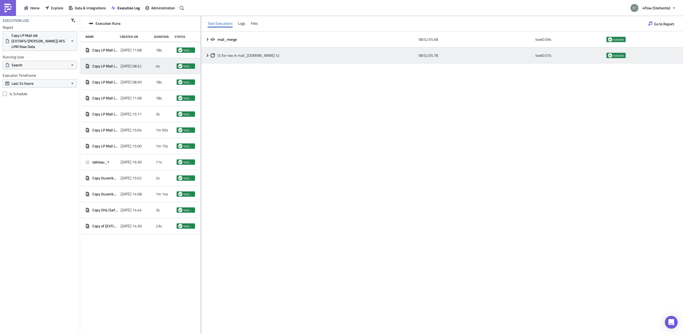
click at [206, 54] on icon at bounding box center [208, 55] width 4 height 4
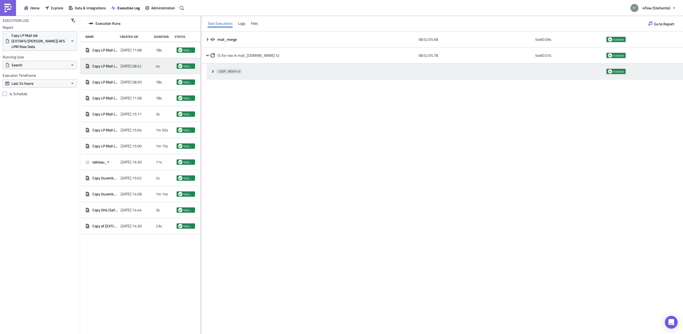
click at [208, 69] on div "LOOP_INDEX= 0 success" at bounding box center [445, 72] width 476 height 16
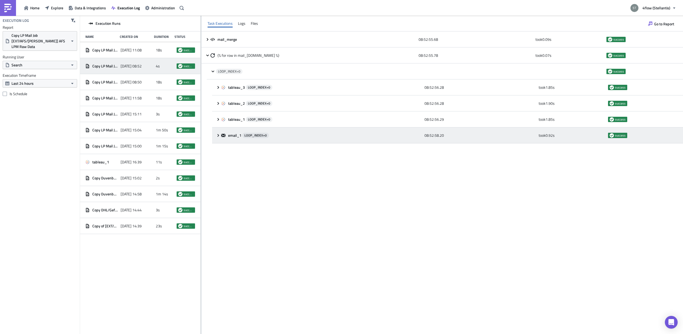
click at [219, 136] on icon at bounding box center [218, 135] width 4 height 4
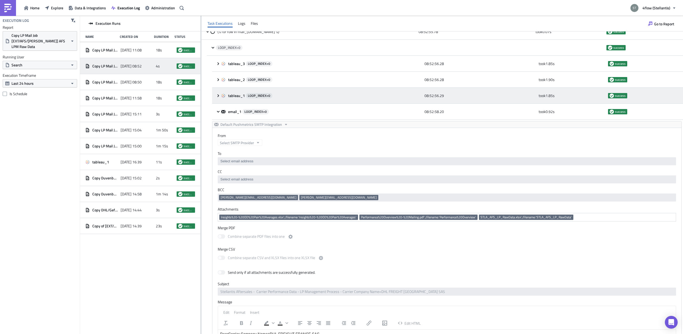
scroll to position [34, 0]
